Goal: Information Seeking & Learning: Understand process/instructions

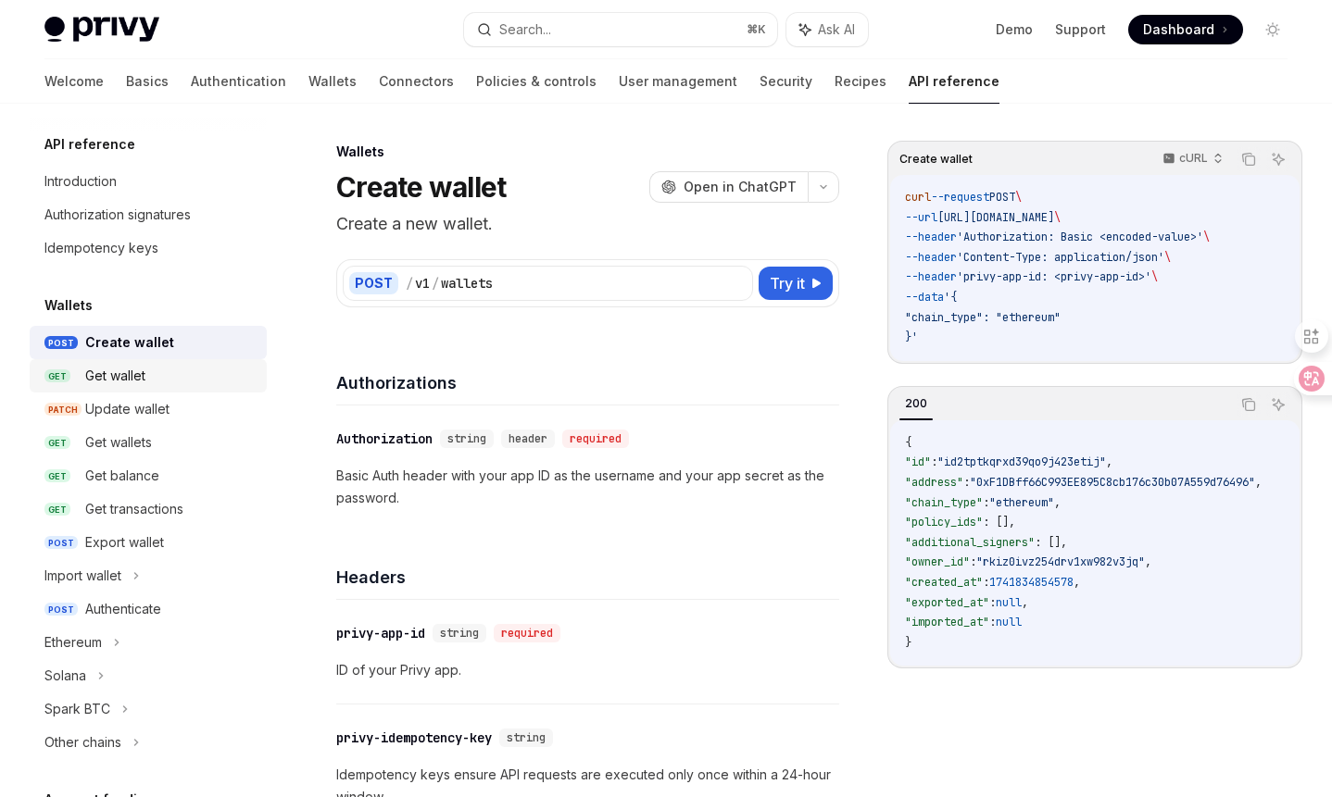
click at [178, 368] on div "Get wallet" at bounding box center [170, 376] width 170 height 22
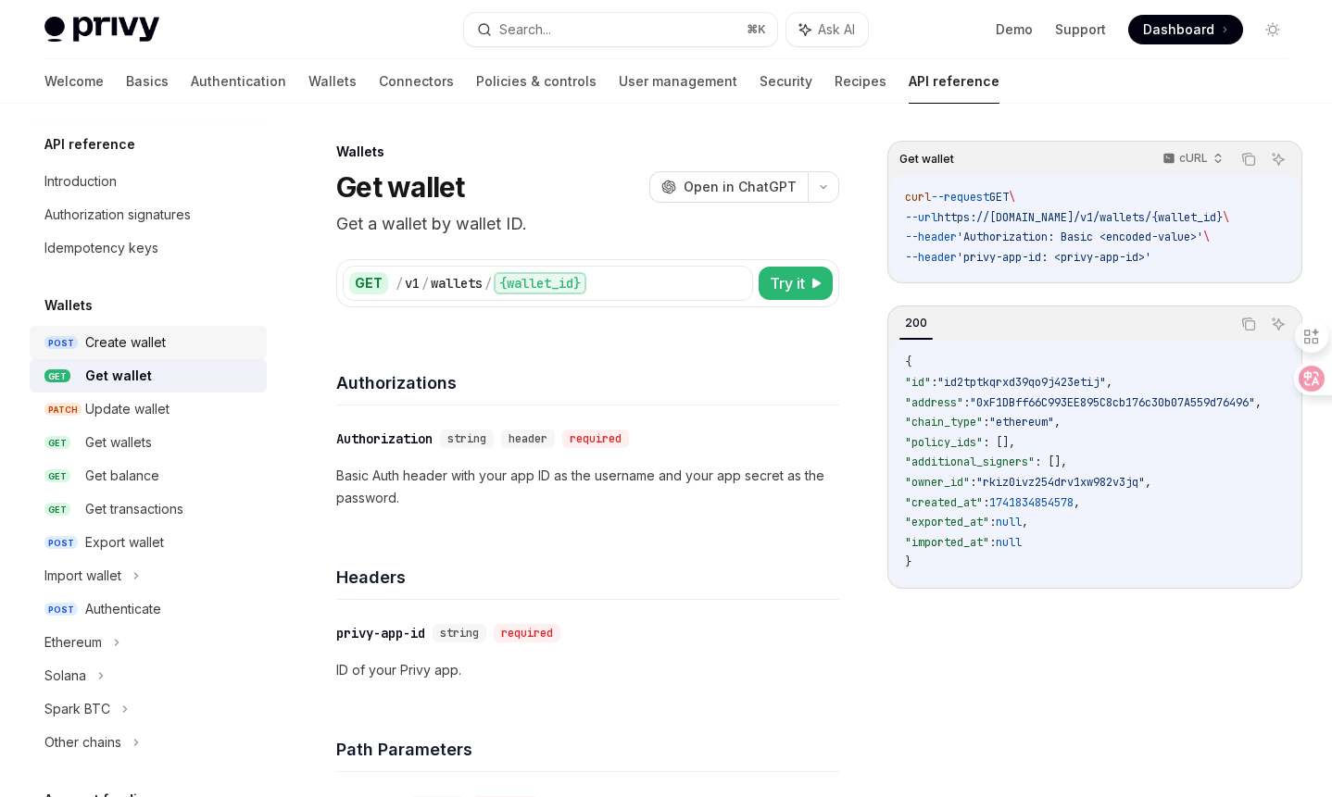
click at [172, 345] on div "Create wallet" at bounding box center [170, 343] width 170 height 22
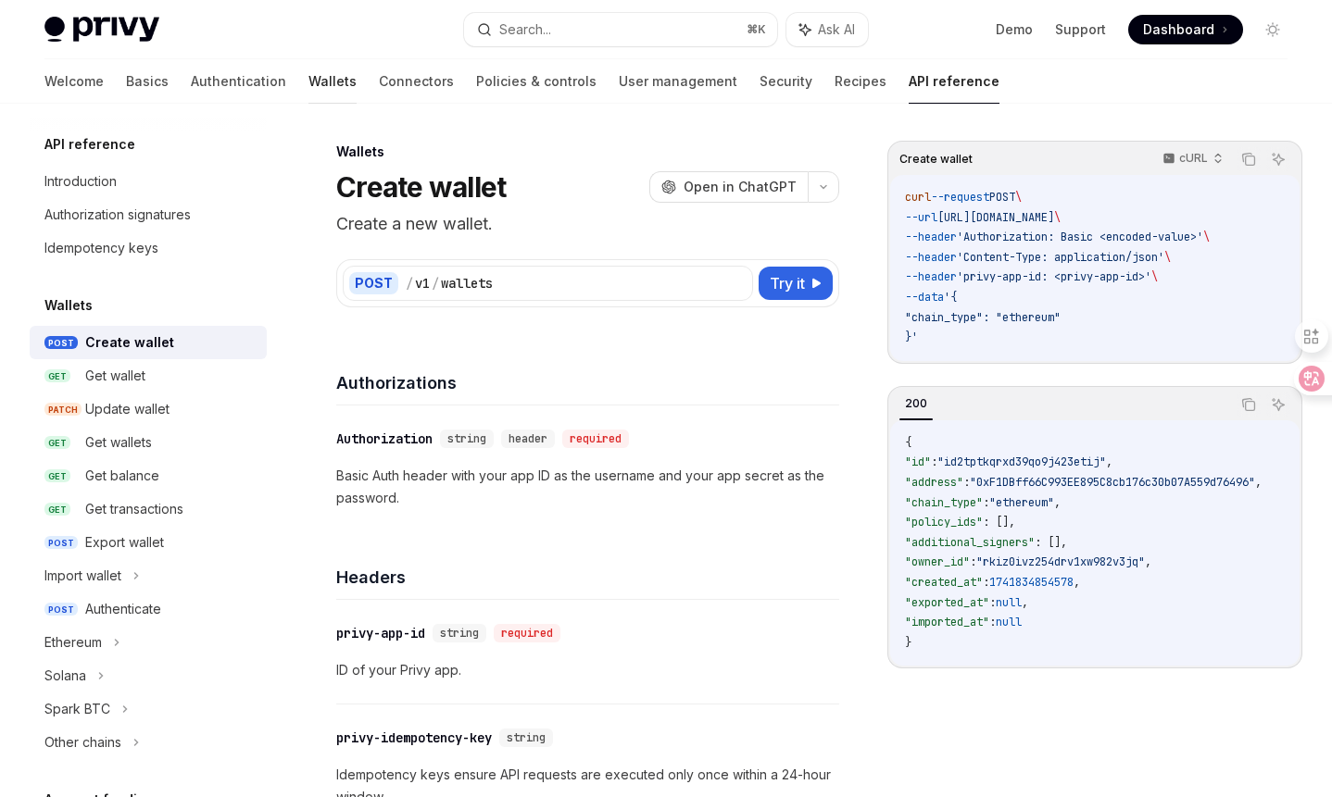
click at [308, 91] on link "Wallets" at bounding box center [332, 81] width 48 height 44
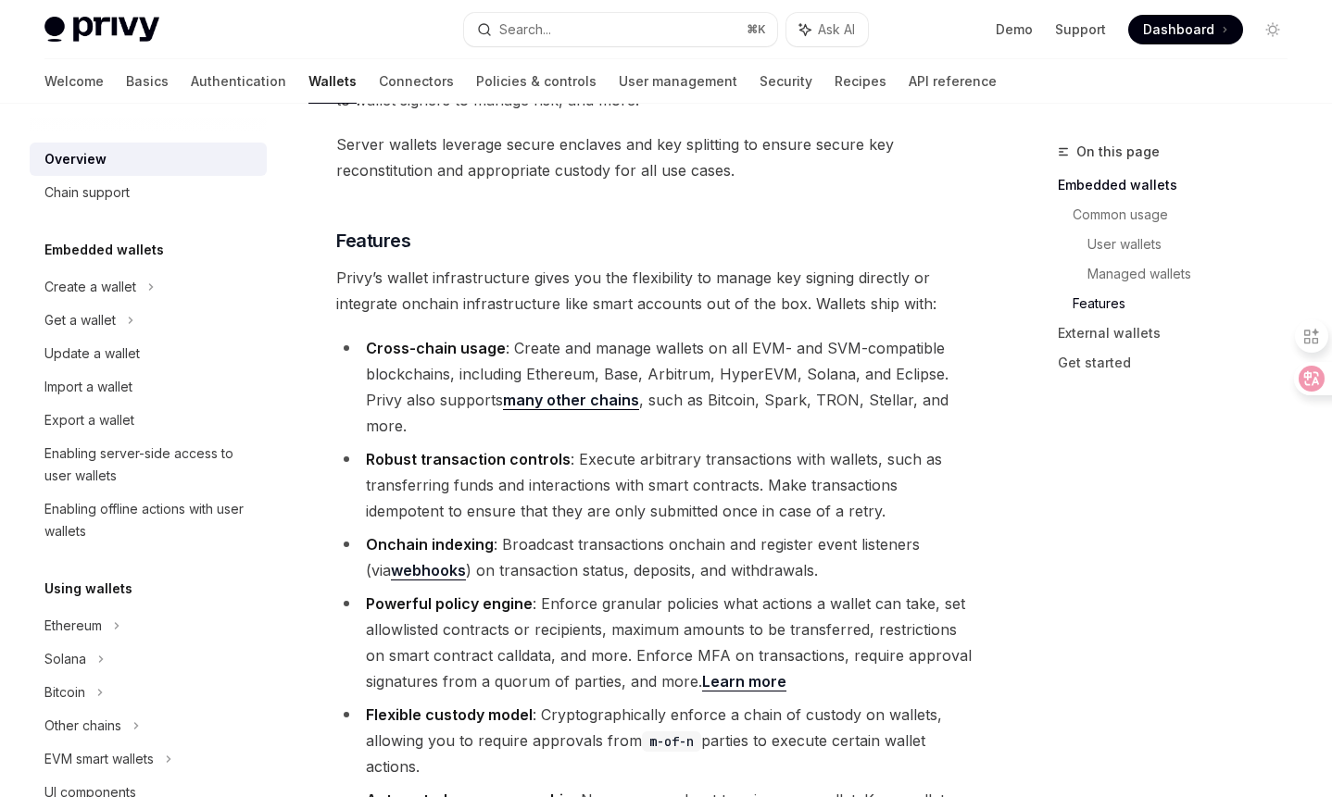
scroll to position [1953, 0]
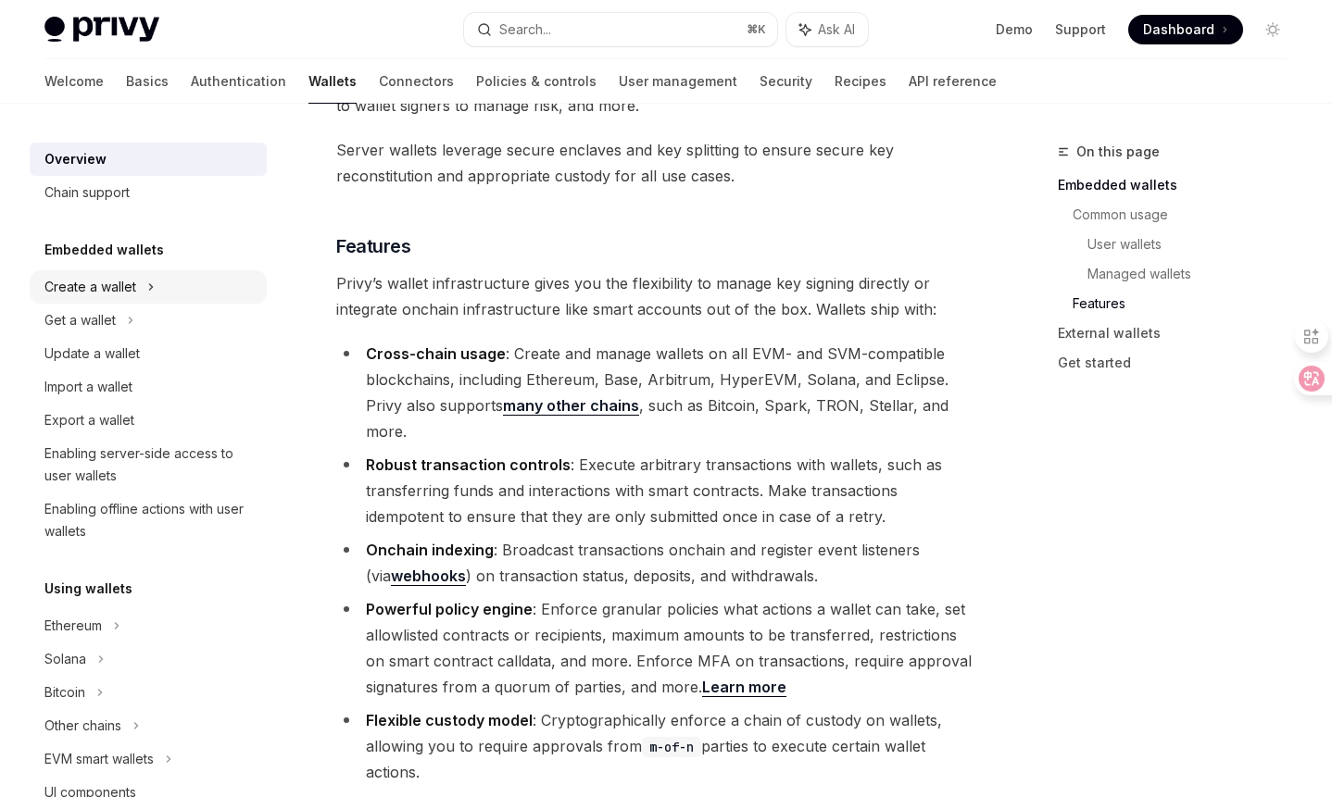
click at [134, 282] on div "Create a wallet" at bounding box center [90, 287] width 92 height 22
type textarea "*"
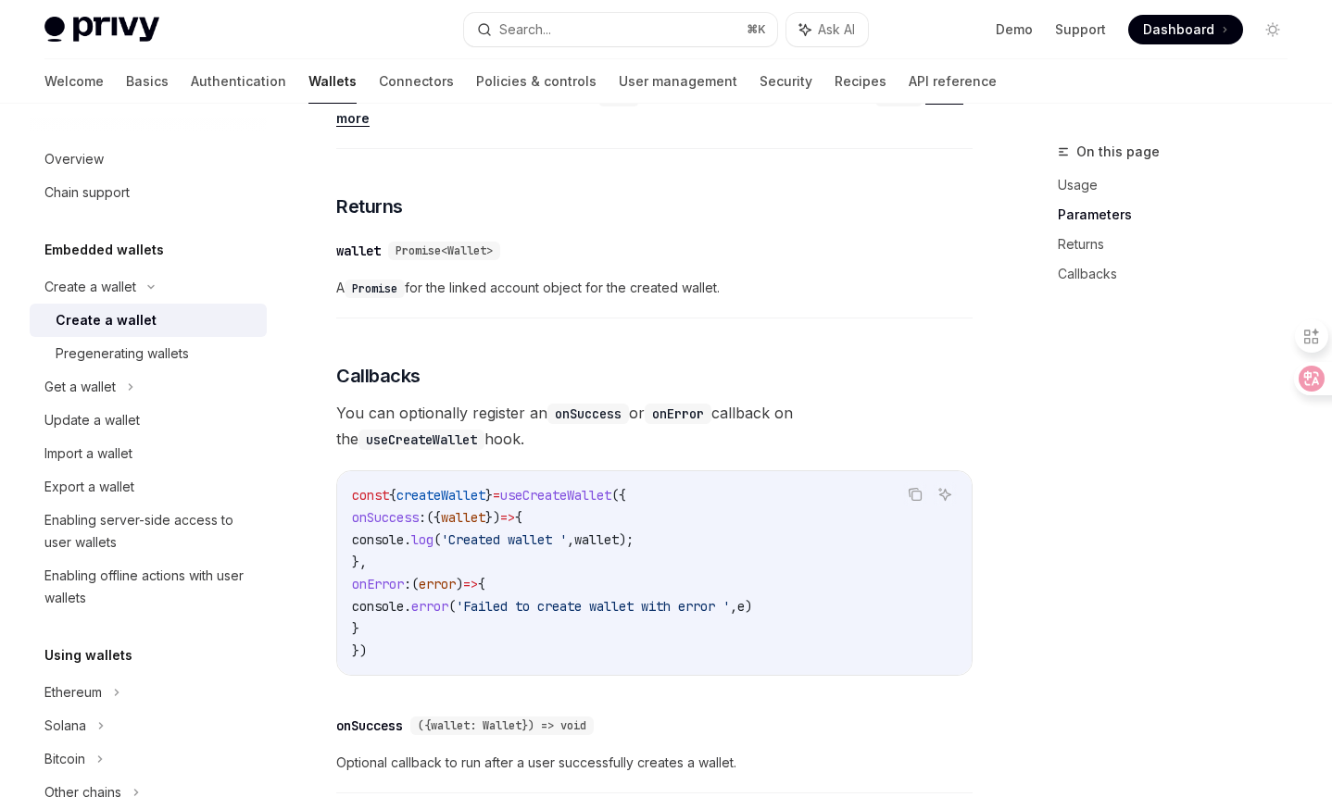
scroll to position [1030, 0]
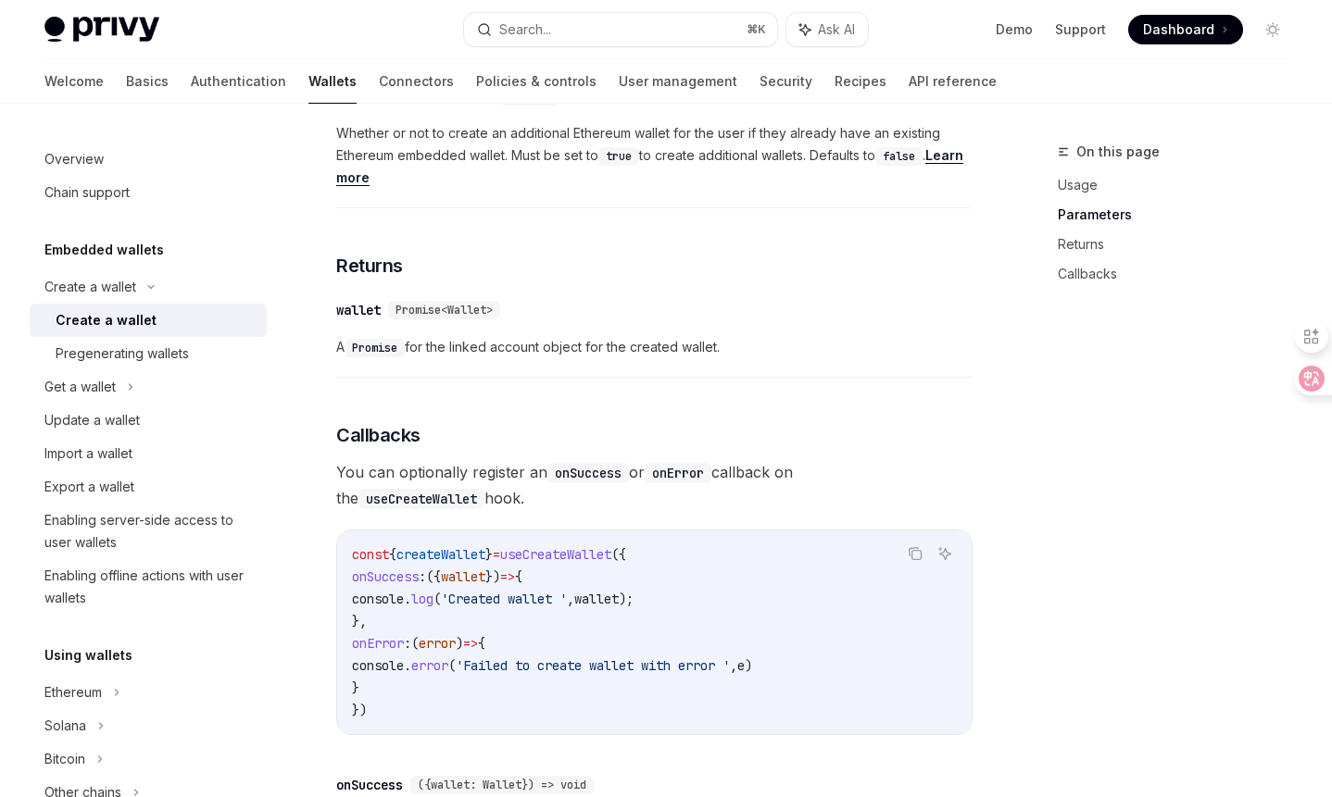
click at [564, 549] on span "useCreateWallet" at bounding box center [555, 554] width 111 height 17
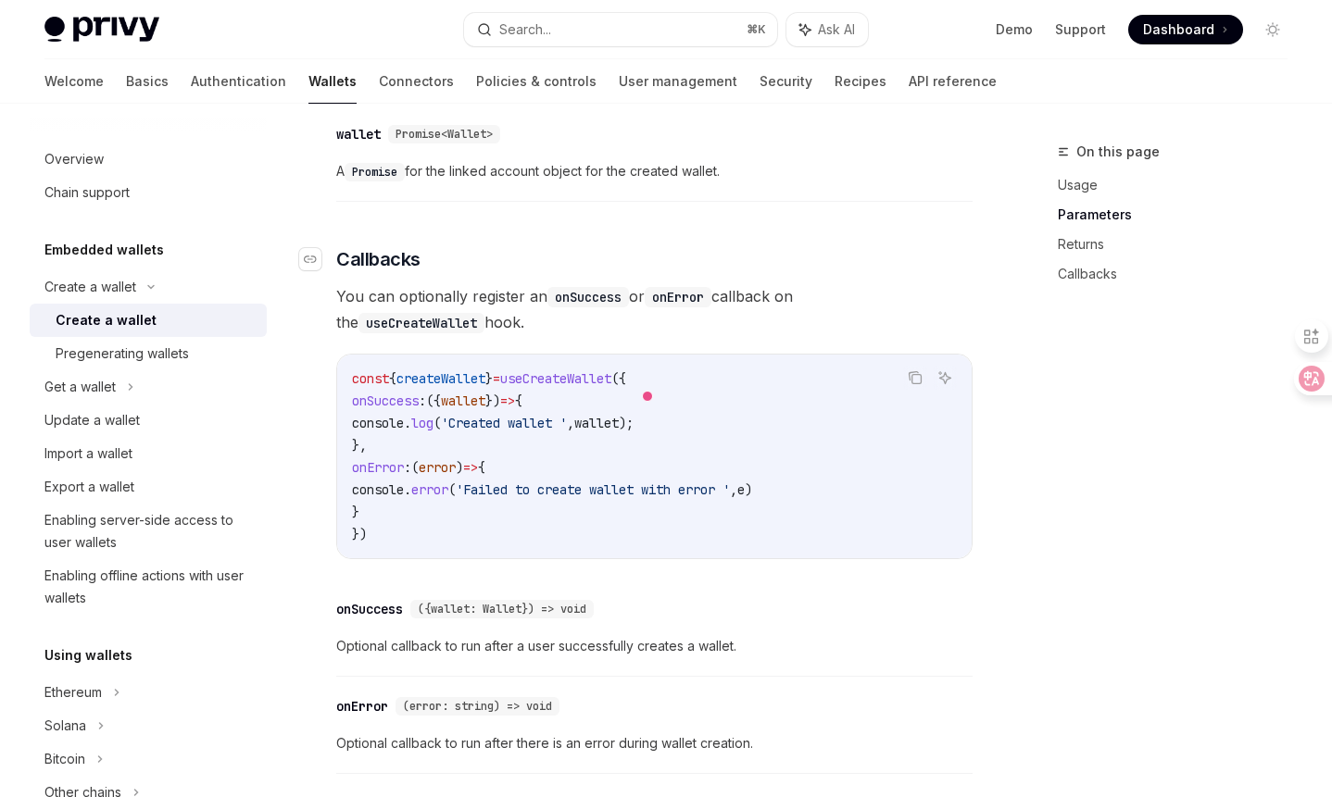
scroll to position [1290, 0]
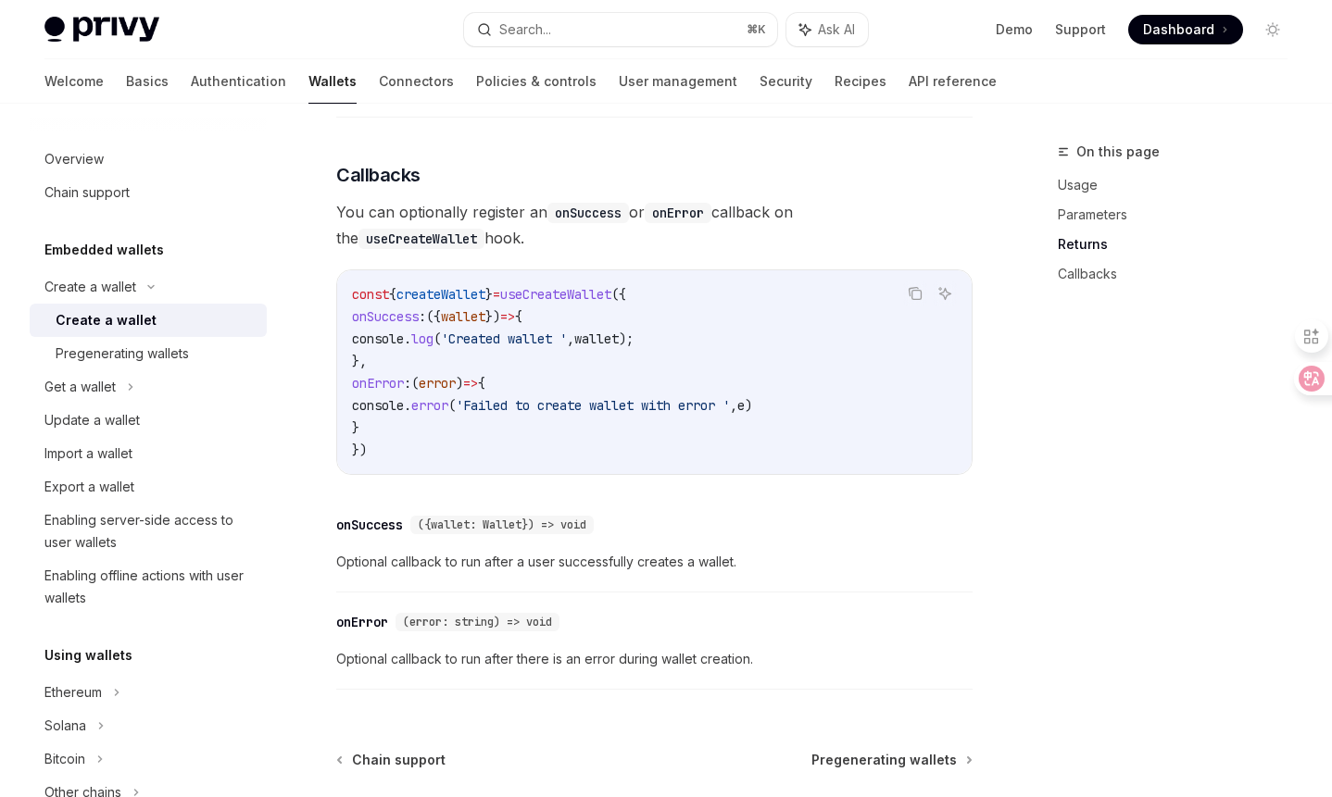
click at [608, 405] on span "'Failed to create wallet with error '" at bounding box center [593, 405] width 274 height 17
click at [667, 407] on span "'Failed to create wallet with error '" at bounding box center [593, 405] width 274 height 17
click at [730, 406] on span "'Failed to create wallet with error '" at bounding box center [593, 405] width 274 height 17
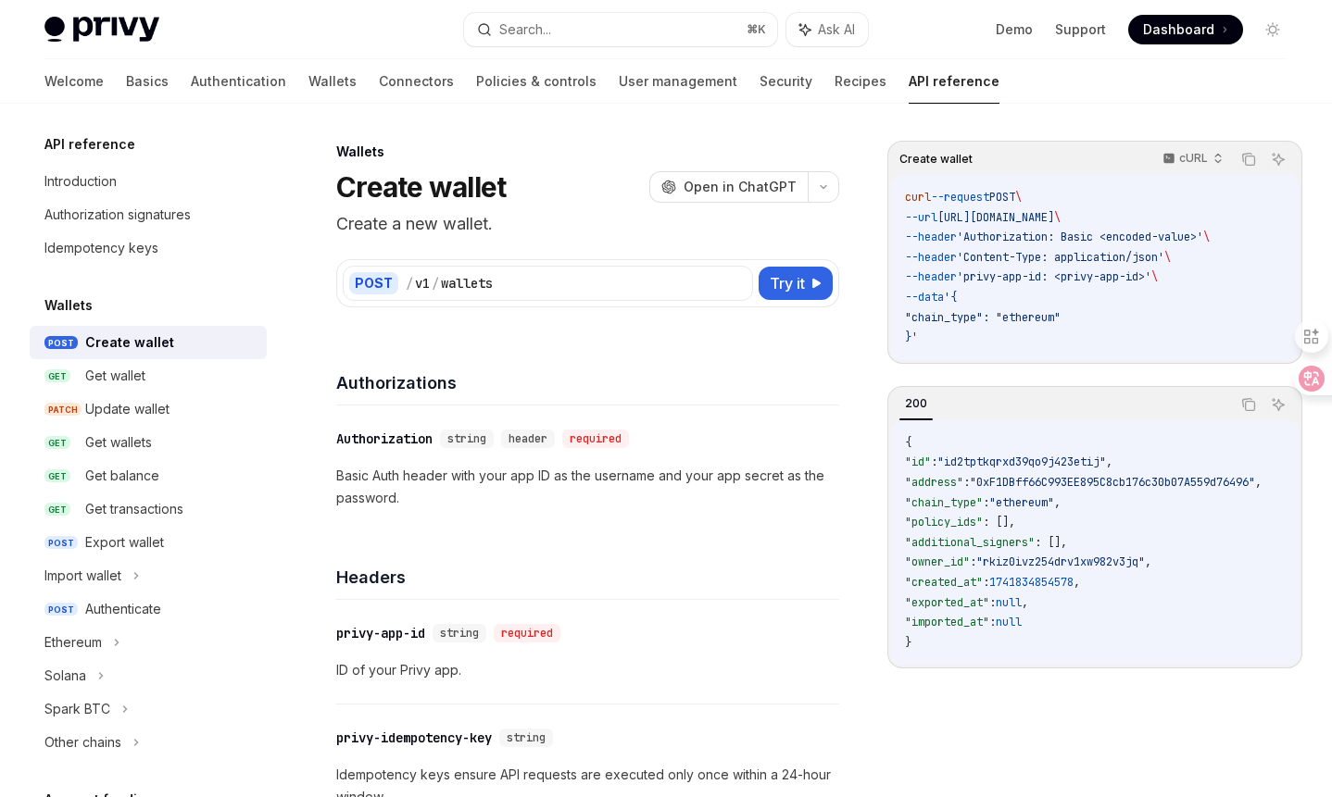
scroll to position [15, 0]
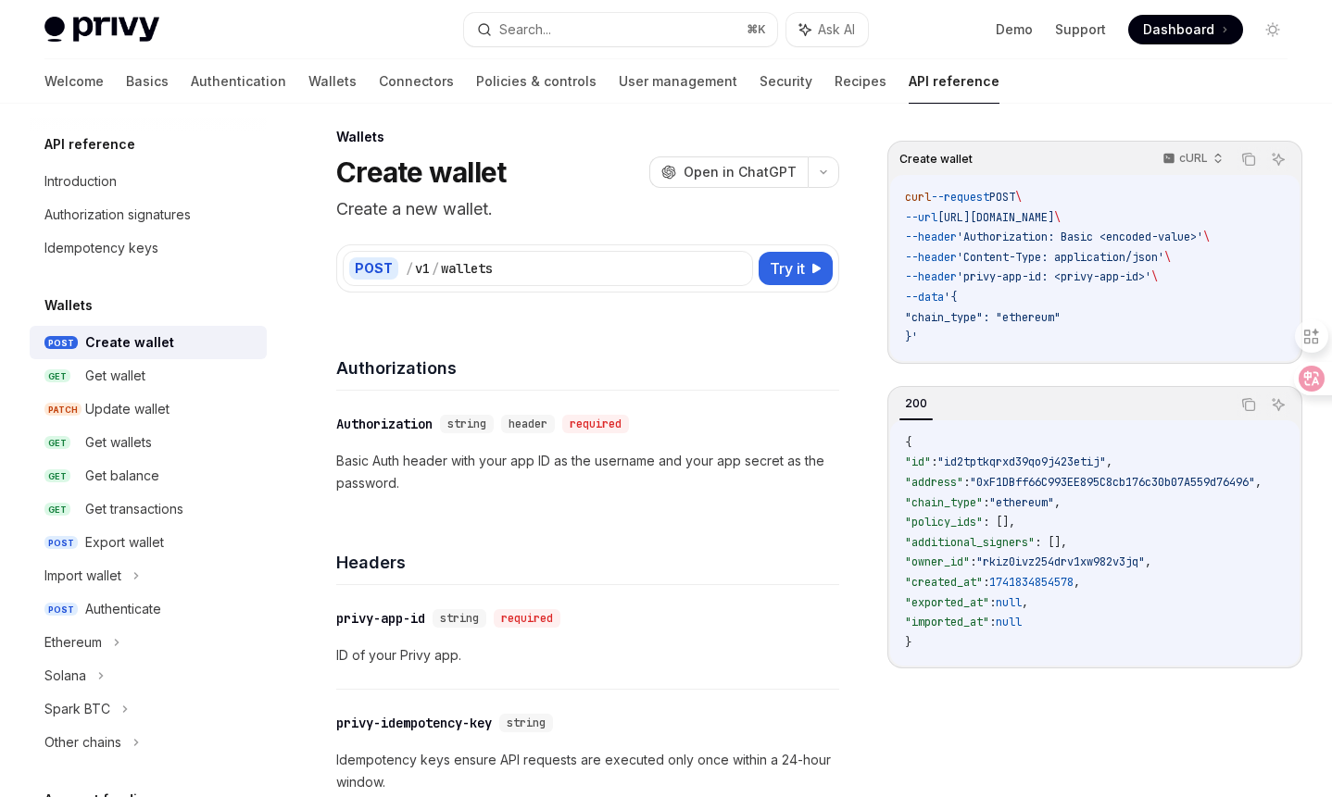
click at [1048, 275] on span "'privy-app-id: <privy-app-id>'" at bounding box center [1054, 276] width 194 height 15
click at [1101, 276] on span "'privy-app-id: <privy-app-id>'" at bounding box center [1054, 276] width 194 height 15
click at [1134, 277] on span "'privy-app-id: <privy-app-id>'" at bounding box center [1054, 276] width 194 height 15
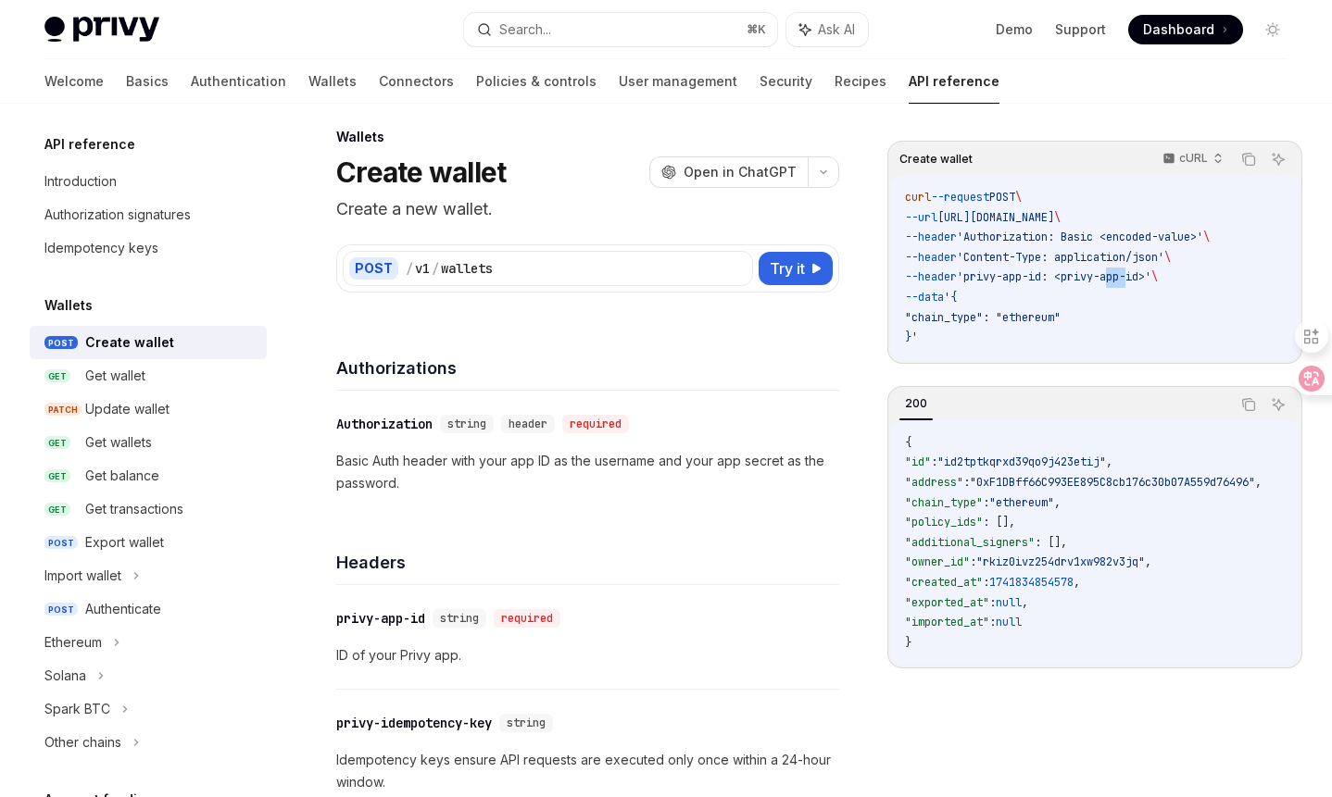
click at [1134, 277] on span "'privy-app-id: <privy-app-id>'" at bounding box center [1054, 276] width 194 height 15
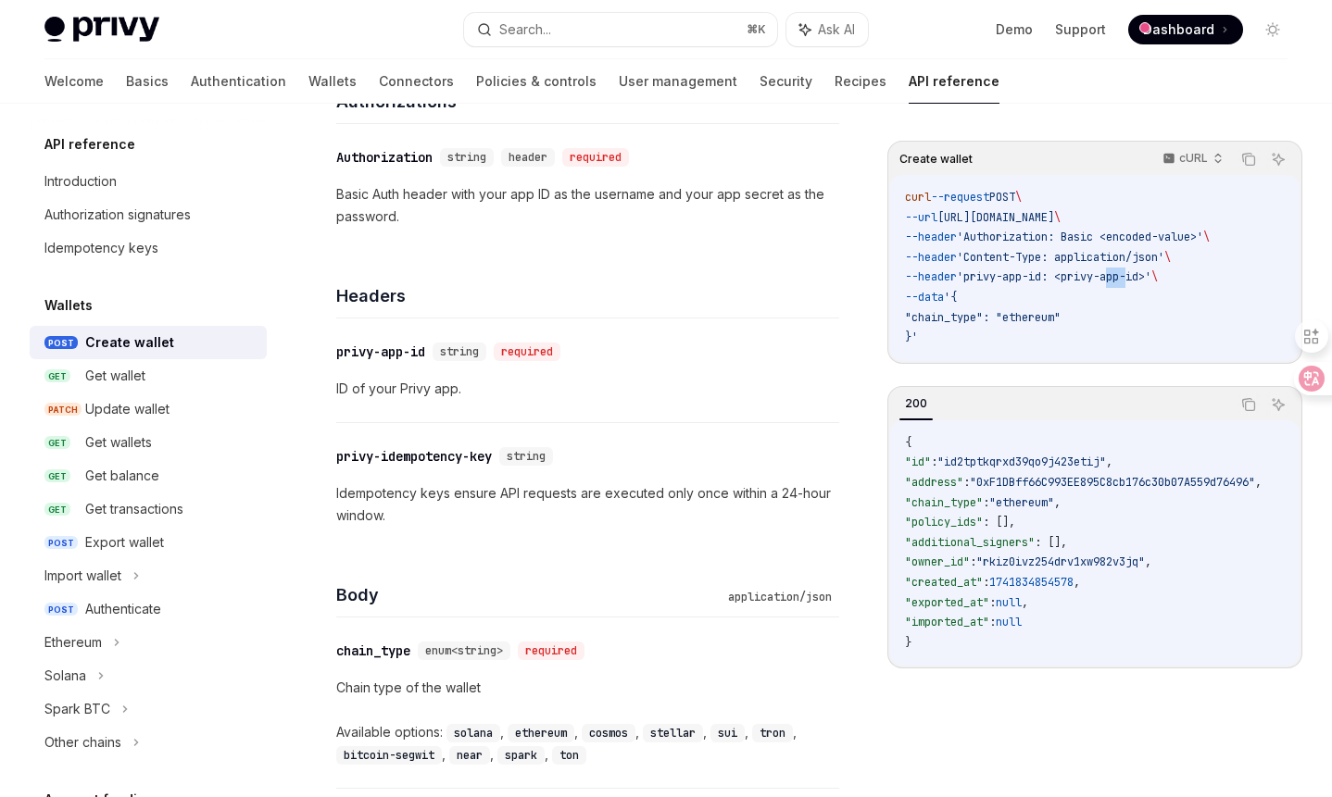
scroll to position [0, 0]
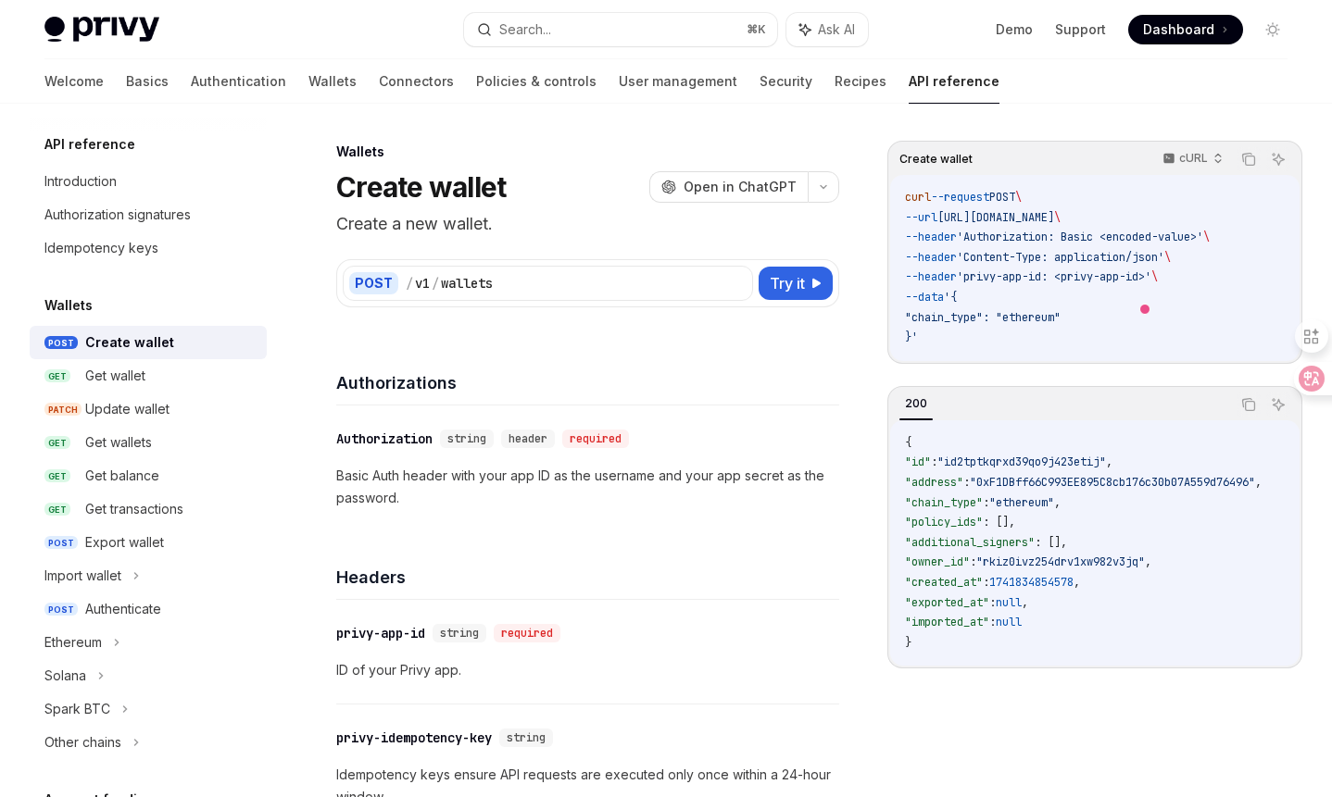
click at [1007, 244] on span "'Authorization: Basic <encoded-value>'" at bounding box center [1080, 237] width 246 height 15
click at [1163, 239] on span "'Authorization: Basic <encoded-value>'" at bounding box center [1080, 237] width 246 height 15
click at [1194, 239] on span "'Authorization: Basic <encoded-value>'" at bounding box center [1080, 237] width 246 height 15
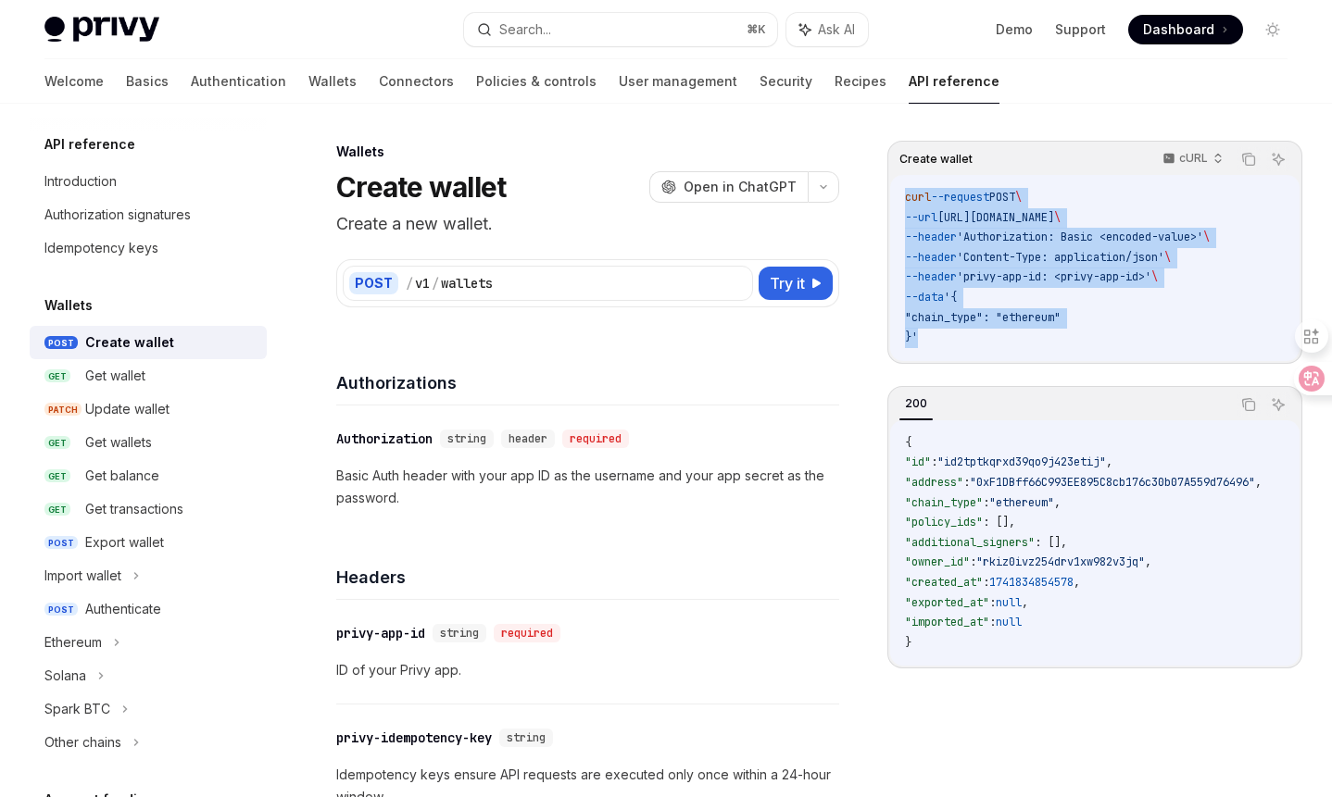
drag, startPoint x: 955, startPoint y: 334, endPoint x: 907, endPoint y: 201, distance: 141.8
click at [907, 201] on code "curl --request POST \ --url [URL][DOMAIN_NAME] \ --header 'Authorization: Basic…" at bounding box center [1095, 268] width 380 height 160
click at [957, 233] on span "--header" at bounding box center [931, 237] width 52 height 15
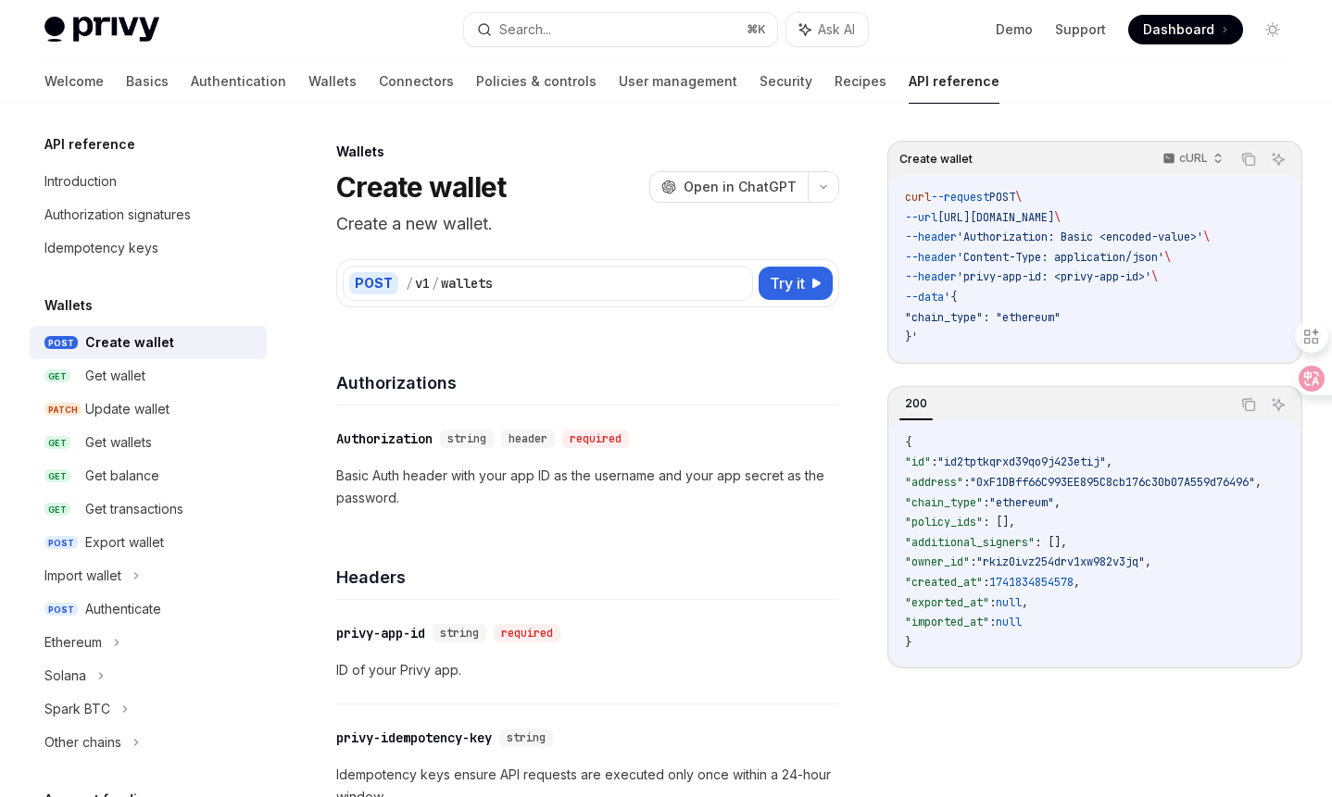
click at [957, 233] on span "--header" at bounding box center [931, 237] width 52 height 15
click at [1022, 341] on code "curl --request POST \ --url [URL][DOMAIN_NAME] \ --header 'Authorization: Basic…" at bounding box center [1095, 268] width 380 height 160
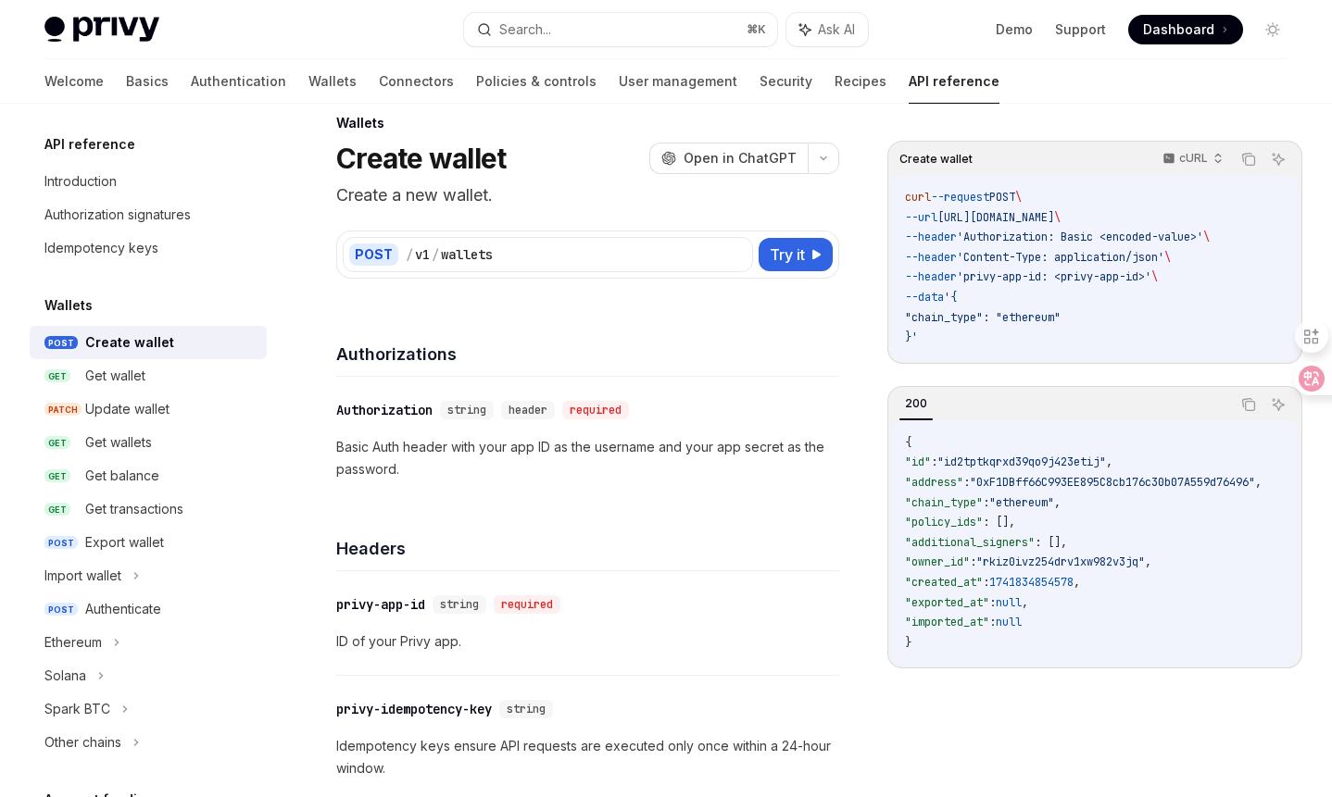
click at [731, 446] on p "Basic Auth header with your app ID as the username and your app secret as the p…" at bounding box center [587, 458] width 503 height 44
click at [758, 448] on p "Basic Auth header with your app ID as the username and your app secret as the p…" at bounding box center [587, 458] width 503 height 44
click at [796, 449] on p "Basic Auth header with your app ID as the username and your app secret as the p…" at bounding box center [587, 458] width 503 height 44
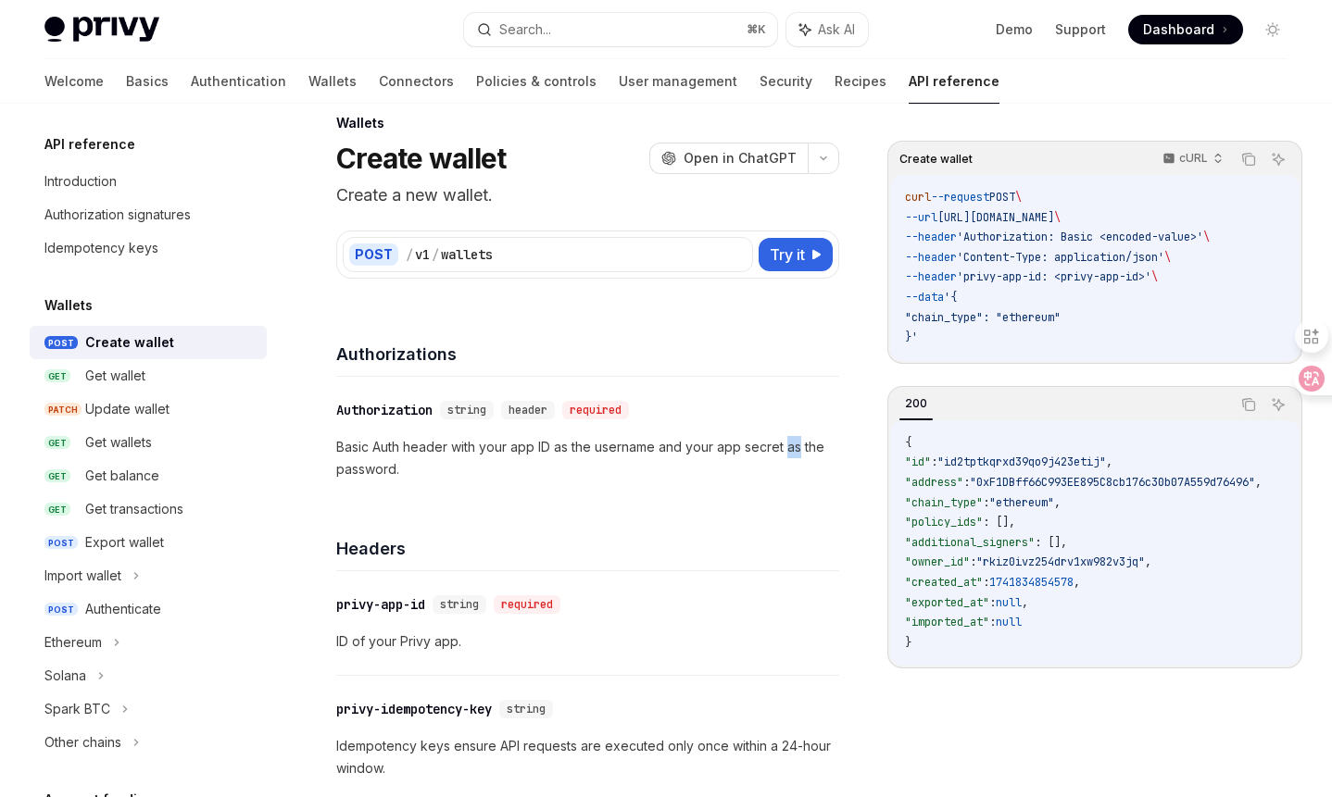
click at [796, 449] on p "Basic Auth header with your app ID as the username and your app secret as the p…" at bounding box center [587, 458] width 503 height 44
click at [813, 451] on p "Basic Auth header with your app ID as the username and your app secret as the p…" at bounding box center [587, 458] width 503 height 44
click at [355, 469] on p "Basic Auth header with your app ID as the username and your app secret as the p…" at bounding box center [587, 458] width 503 height 44
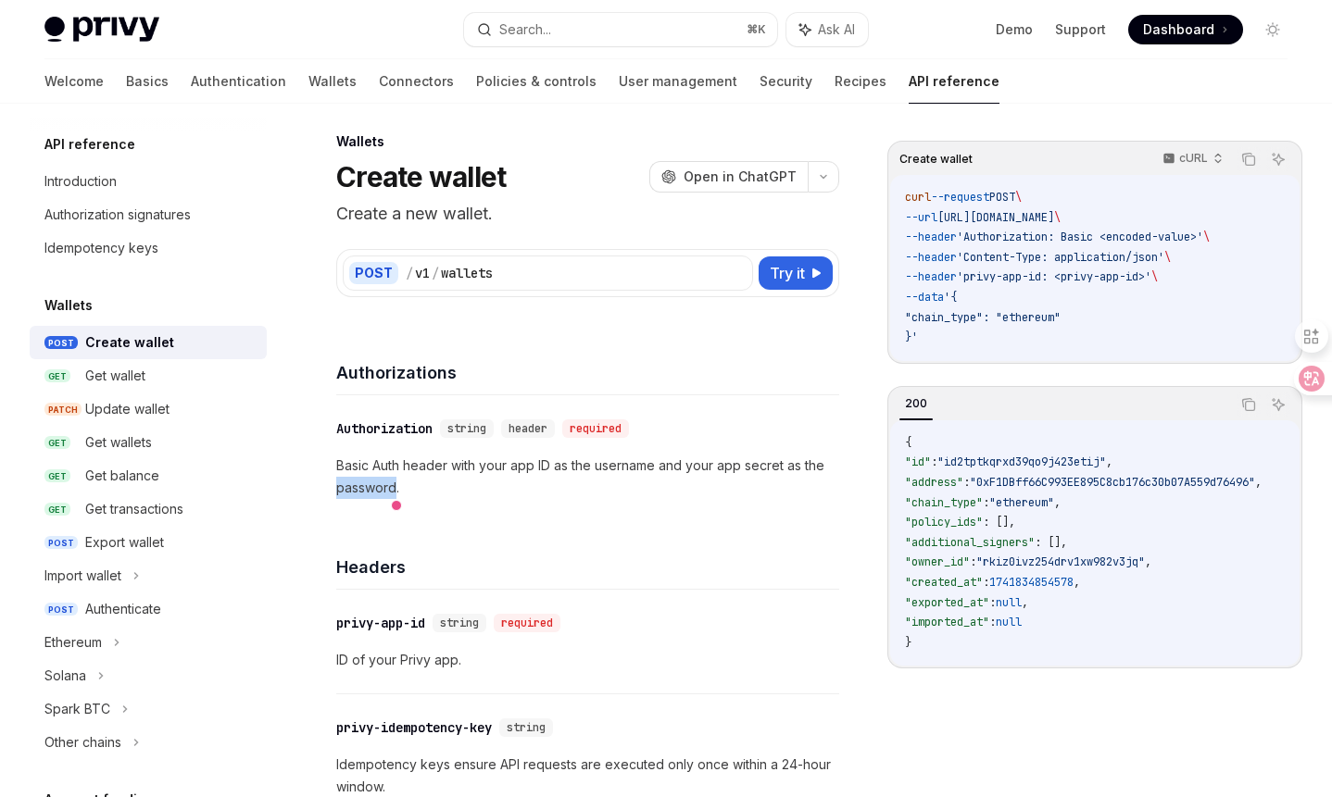
scroll to position [8, 0]
click at [385, 468] on p "Basic Auth header with your app ID as the username and your app secret as the p…" at bounding box center [587, 479] width 503 height 44
click at [411, 468] on p "Basic Auth header with your app ID as the username and your app secret as the p…" at bounding box center [587, 479] width 503 height 44
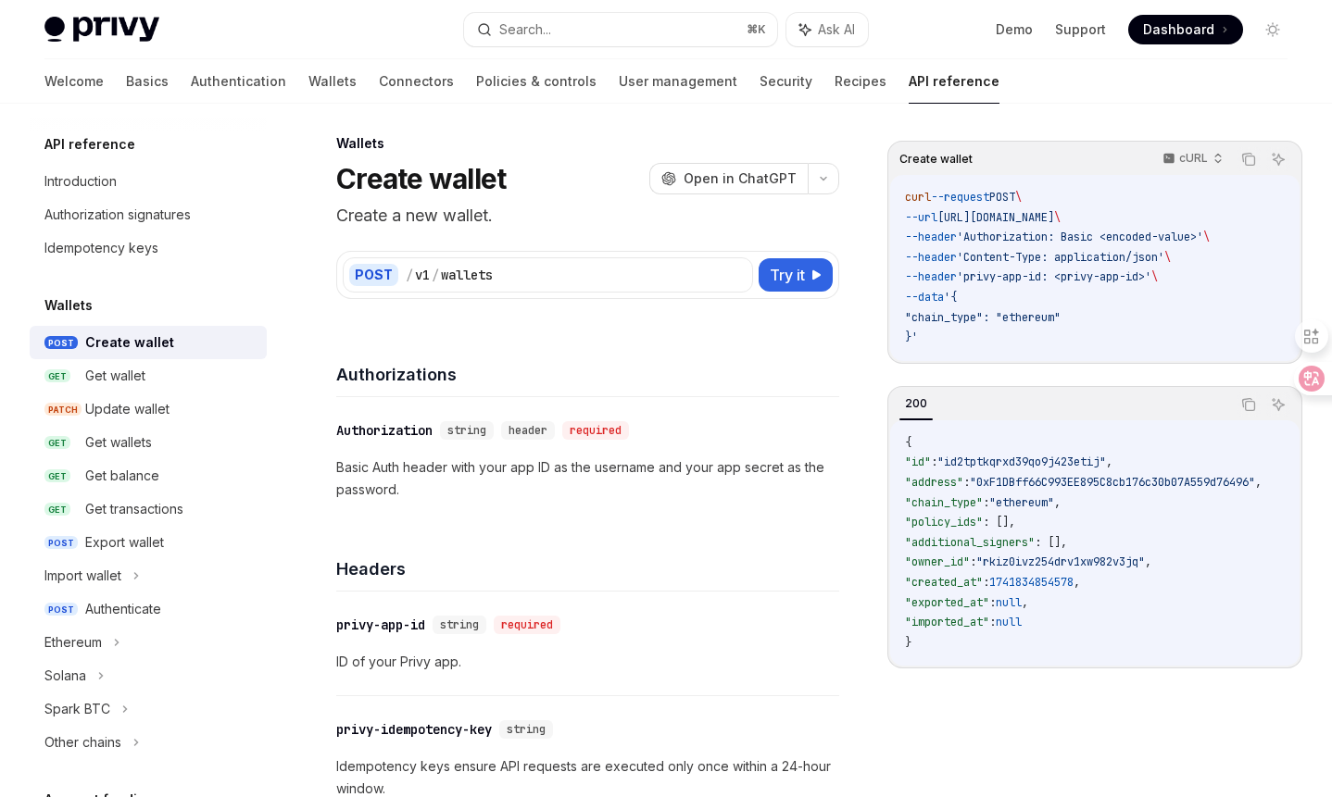
click at [457, 469] on p "Basic Auth header with your app ID as the username and your app secret as the p…" at bounding box center [587, 479] width 503 height 44
click at [495, 470] on p "Basic Auth header with your app ID as the username and your app secret as the p…" at bounding box center [587, 479] width 503 height 44
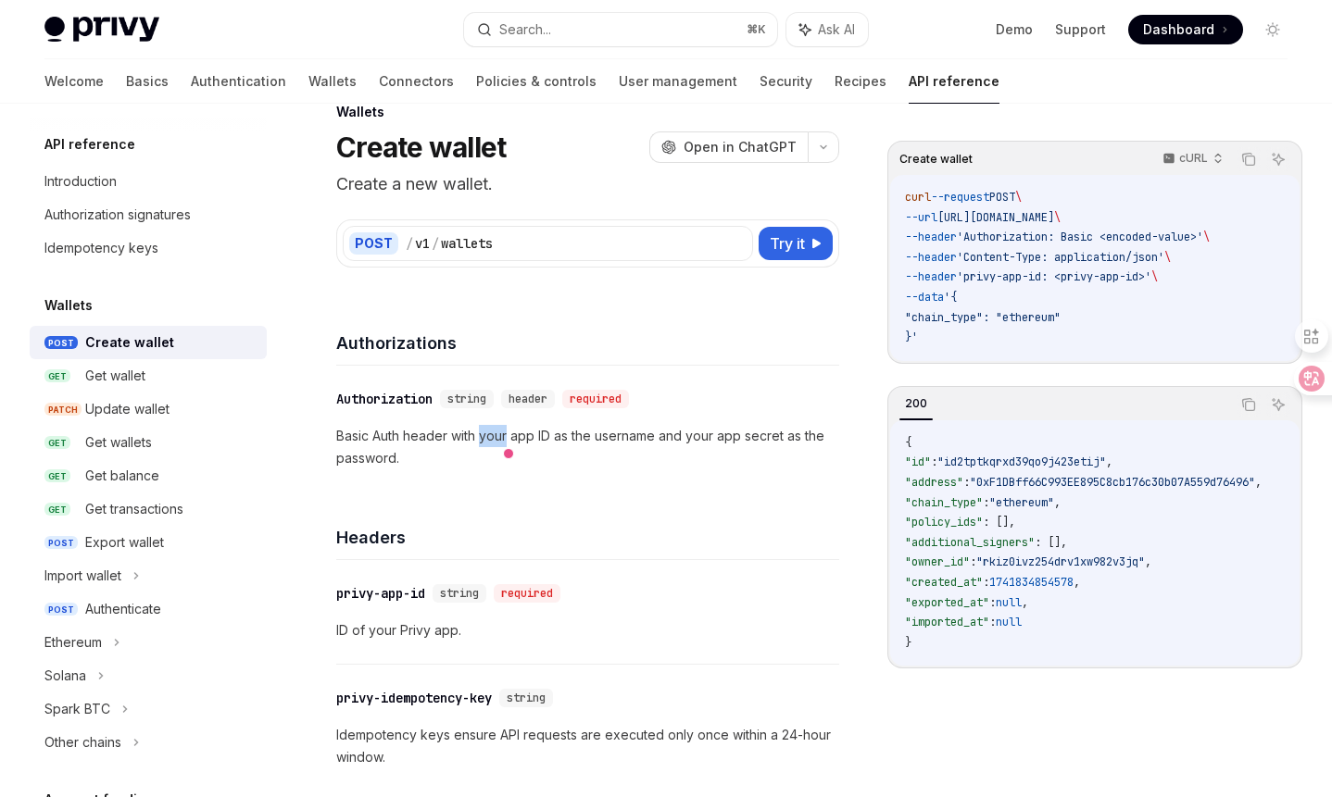
scroll to position [24, 0]
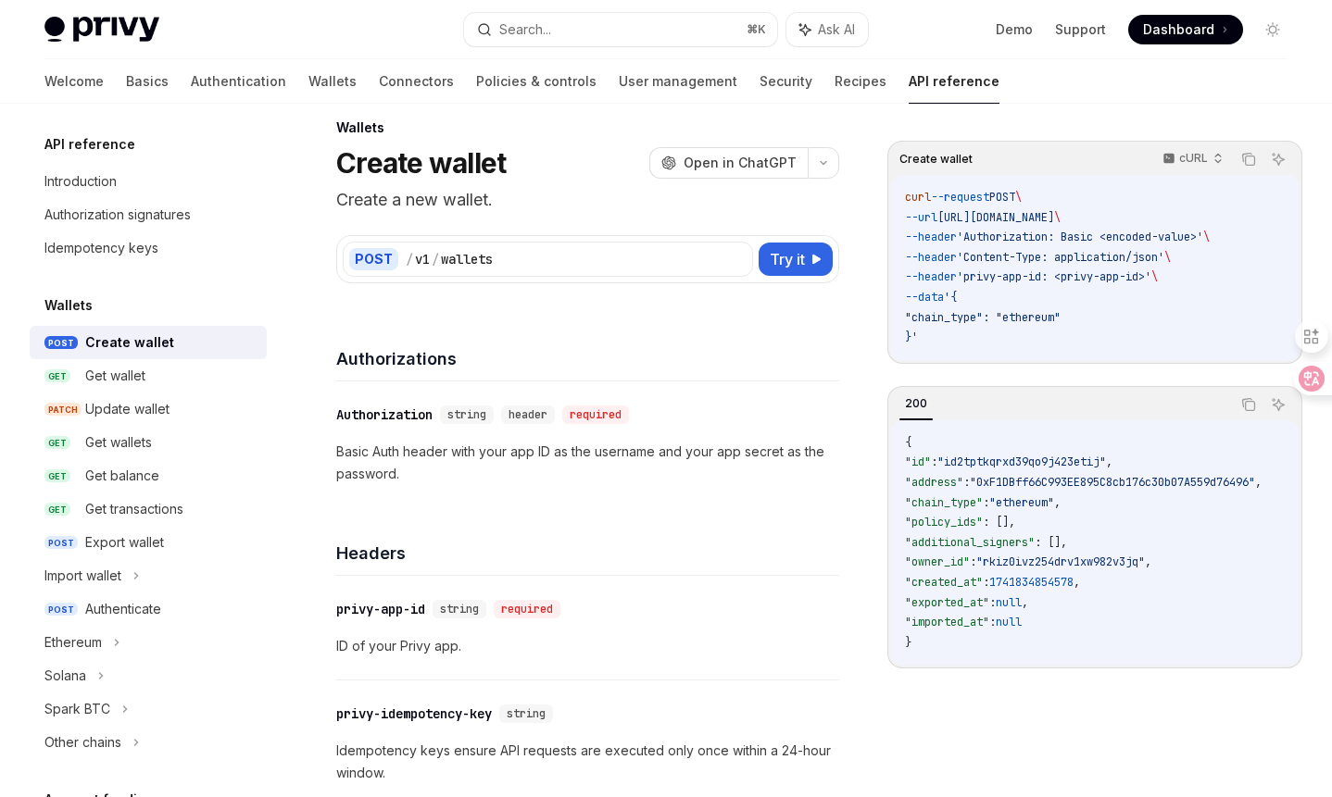
click at [640, 456] on p "Basic Auth header with your app ID as the username and your app secret as the p…" at bounding box center [587, 463] width 503 height 44
click at [671, 456] on p "Basic Auth header with your app ID as the username and your app secret as the p…" at bounding box center [587, 463] width 503 height 44
click at [695, 454] on p "Basic Auth header with your app ID as the username and your app secret as the p…" at bounding box center [587, 463] width 503 height 44
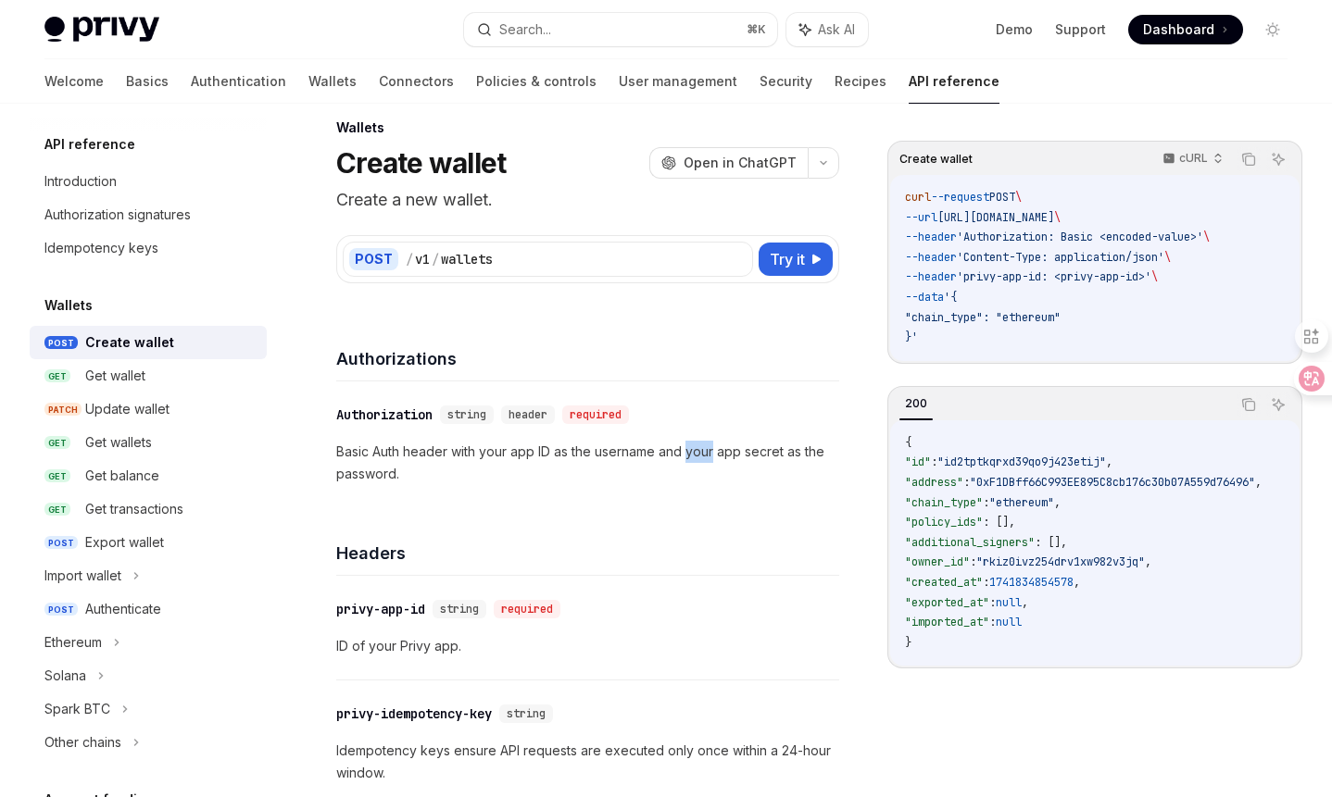
click at [695, 454] on p "Basic Auth header with your app ID as the username and your app secret as the p…" at bounding box center [587, 463] width 503 height 44
click at [731, 455] on p "Basic Auth header with your app ID as the username and your app secret as the p…" at bounding box center [587, 463] width 503 height 44
click at [757, 455] on p "Basic Auth header with your app ID as the username and your app secret as the p…" at bounding box center [587, 463] width 503 height 44
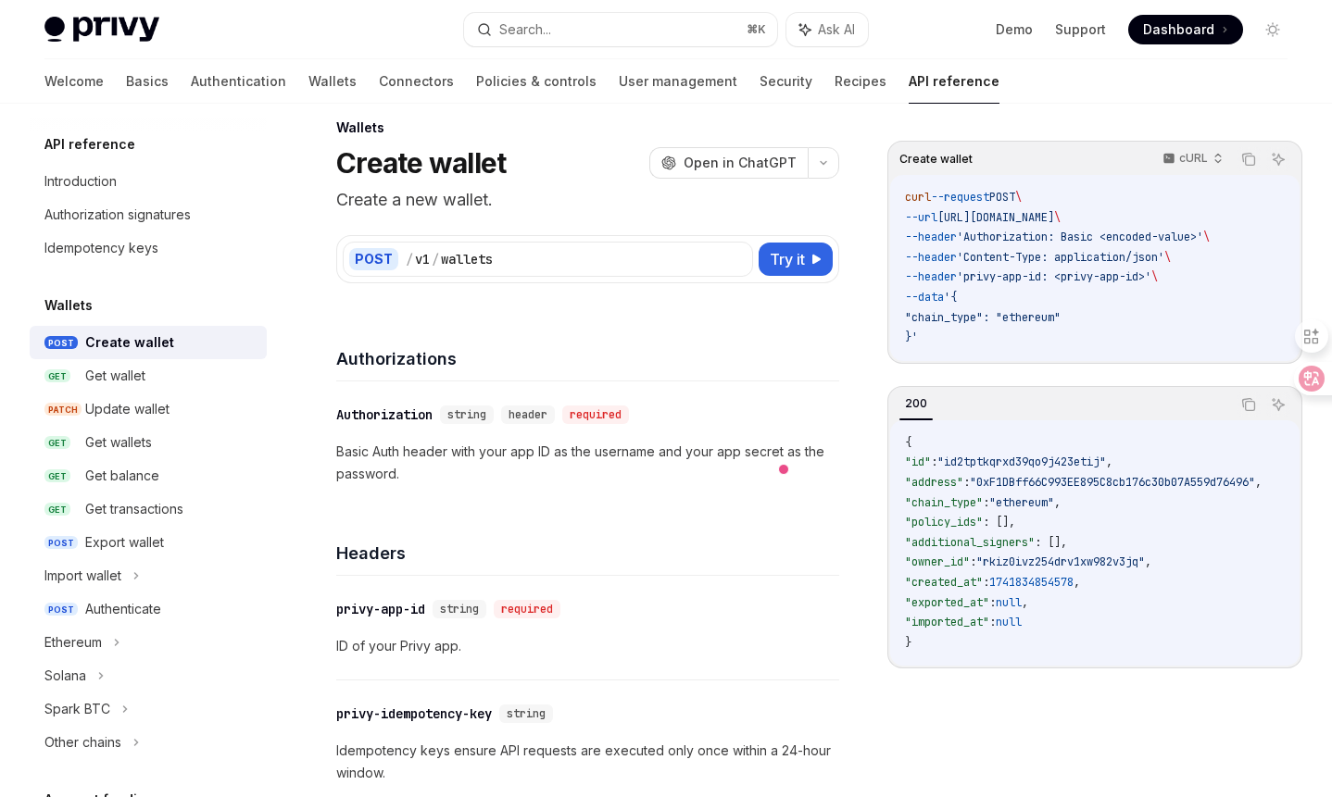
click at [792, 455] on p "Basic Auth header with your app ID as the username and your app secret as the p…" at bounding box center [587, 463] width 503 height 44
click at [812, 455] on p "Basic Auth header with your app ID as the username and your app secret as the p…" at bounding box center [587, 463] width 503 height 44
click at [375, 473] on p "Basic Auth header with your app ID as the username and your app secret as the p…" at bounding box center [587, 463] width 503 height 44
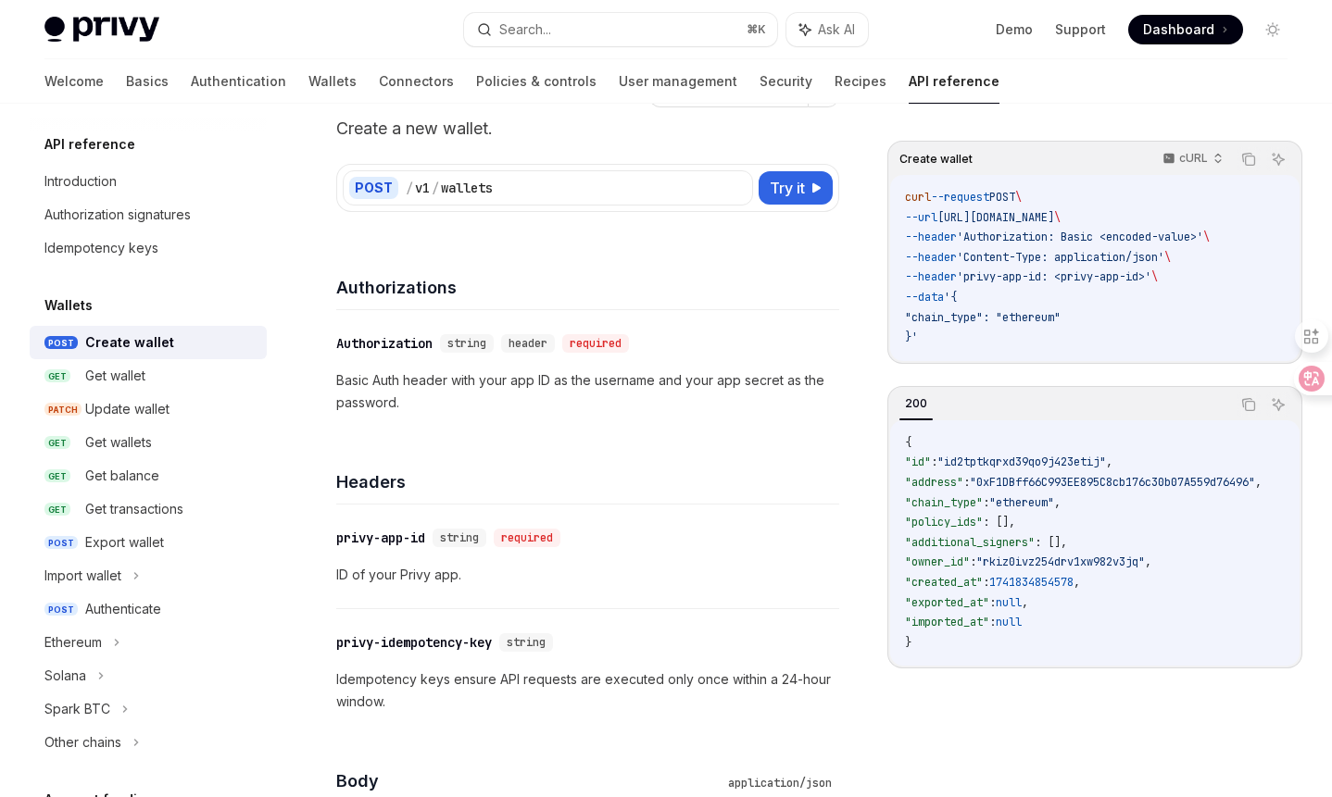
scroll to position [0, 0]
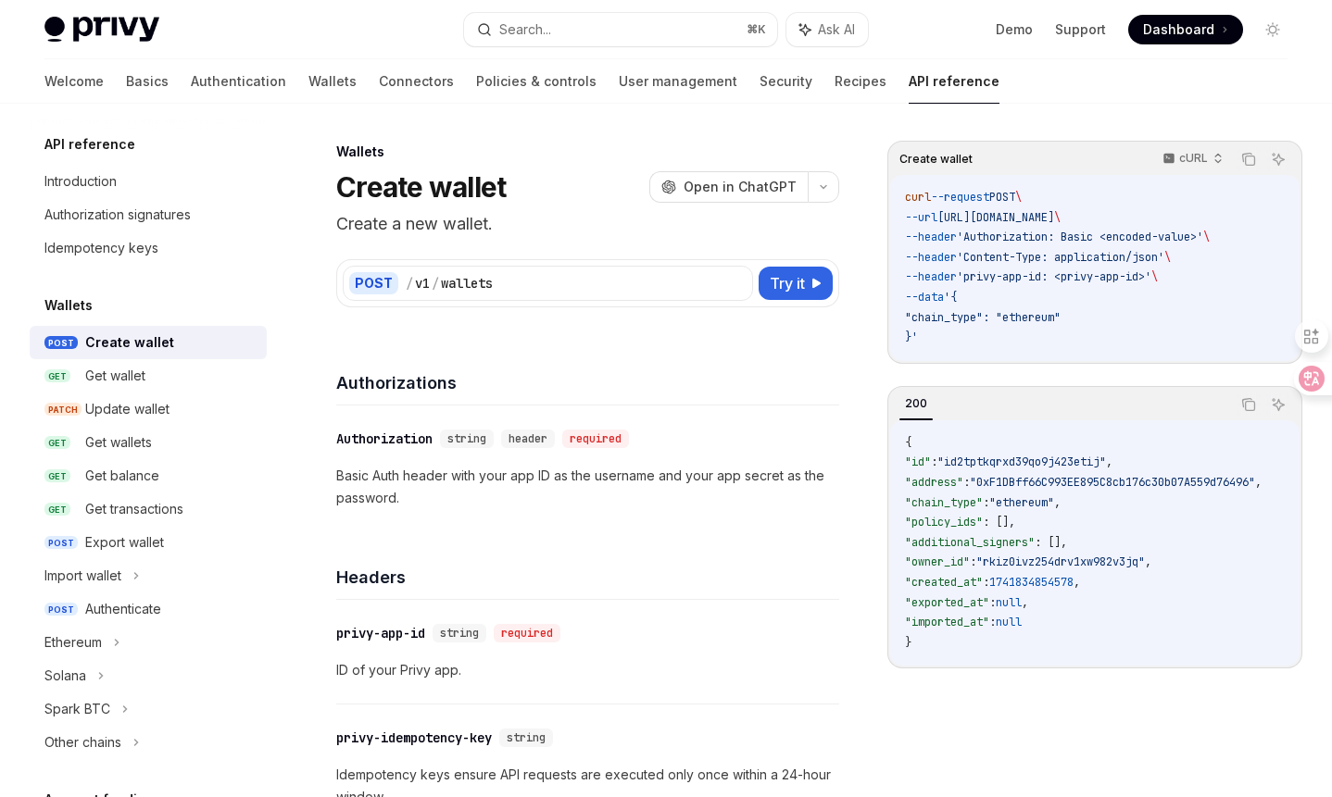
click at [672, 475] on p "Basic Auth header with your app ID as the username and your app secret as the p…" at bounding box center [587, 487] width 503 height 44
click at [695, 477] on p "Basic Auth header with your app ID as the username and your app secret as the p…" at bounding box center [587, 487] width 503 height 44
click at [733, 479] on p "Basic Auth header with your app ID as the username and your app secret as the p…" at bounding box center [587, 487] width 503 height 44
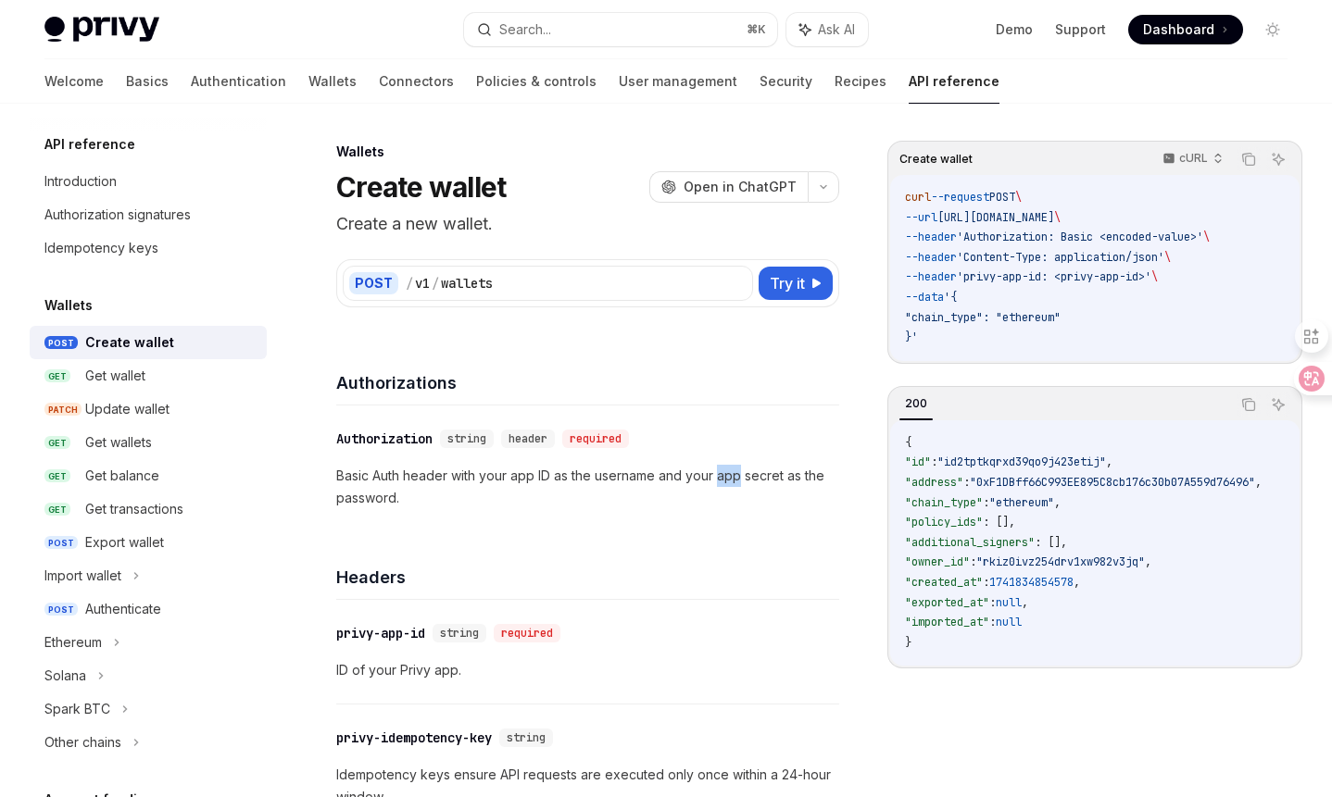
click at [733, 479] on p "Basic Auth header with your app ID as the username and your app secret as the p…" at bounding box center [587, 487] width 503 height 44
click at [752, 479] on p "Basic Auth header with your app ID as the username and your app secret as the p…" at bounding box center [587, 487] width 503 height 44
click at [796, 482] on p "Basic Auth header with your app ID as the username and your app secret as the p…" at bounding box center [587, 487] width 503 height 44
